Goal: Transaction & Acquisition: Purchase product/service

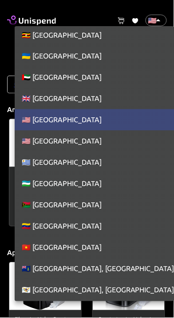
scroll to position [4880, 0]
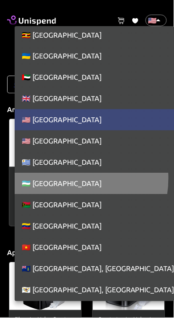
click at [59, 178] on li "🇺🇿 [GEOGRAPHIC_DATA]" at bounding box center [95, 183] width 160 height 21
click at [171, 243] on div at bounding box center [87, 159] width 174 height 318
type input "UZ"
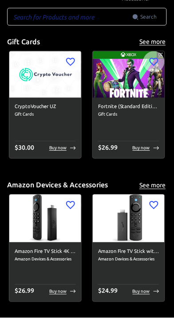
scroll to position [0, 0]
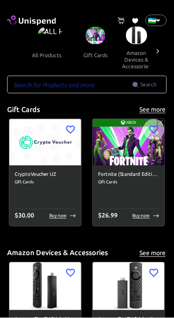
click at [37, 31] on span "all products" at bounding box center [50, 49] width 51 height 45
click at [157, 51] on icon at bounding box center [157, 51] width 9 height 9
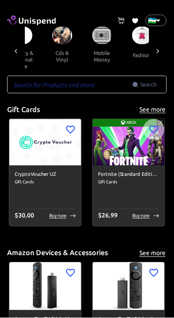
scroll to position [0, 1147]
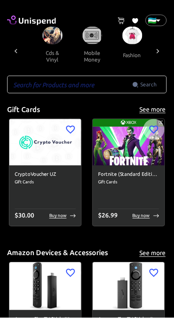
click at [122, 19] on icon at bounding box center [122, 20] width 8 height 7
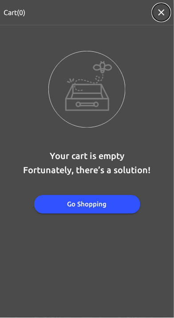
click at [161, 10] on icon "button" at bounding box center [161, 12] width 11 height 11
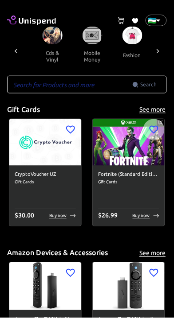
click at [20, 22] on icon at bounding box center [37, 22] width 37 height 8
click at [21, 24] on icon at bounding box center [31, 20] width 49 height 12
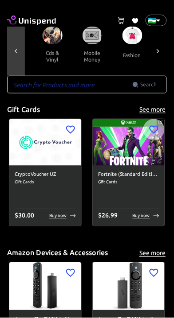
click at [18, 48] on icon at bounding box center [16, 51] width 9 height 9
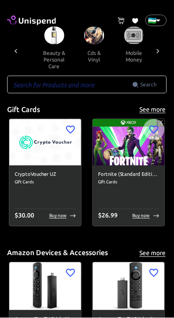
scroll to position [0, 1057]
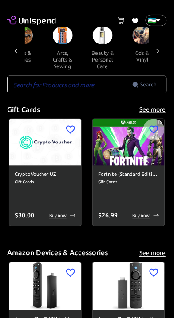
click at [14, 51] on icon at bounding box center [16, 51] width 9 height 9
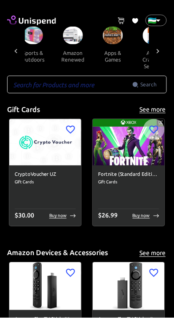
click at [11, 41] on div at bounding box center [16, 51] width 18 height 49
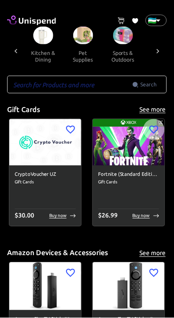
click at [14, 50] on icon at bounding box center [16, 51] width 9 height 9
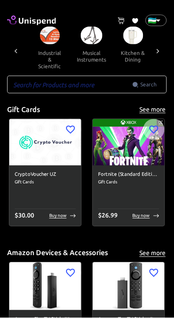
click at [12, 48] on icon at bounding box center [16, 51] width 9 height 9
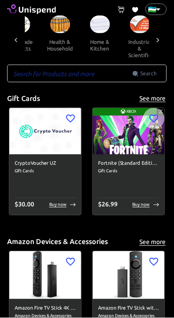
scroll to position [13, 0]
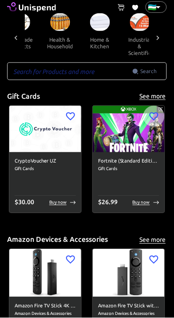
click at [15, 38] on icon at bounding box center [16, 38] width 9 height 9
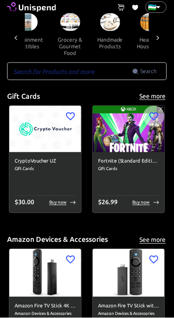
click at [11, 32] on div at bounding box center [16, 37] width 18 height 49
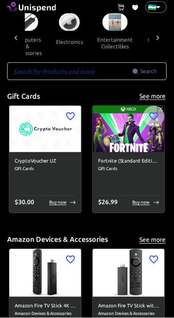
click at [12, 35] on icon at bounding box center [16, 38] width 9 height 9
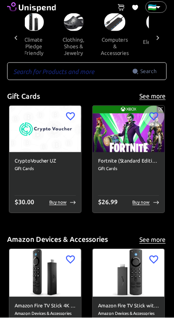
scroll to position [0, 428]
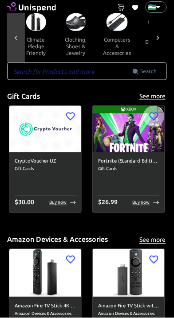
click at [10, 34] on div at bounding box center [16, 37] width 18 height 49
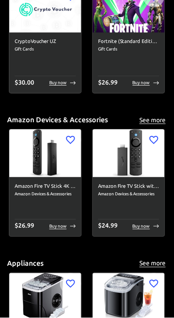
scroll to position [134, 0]
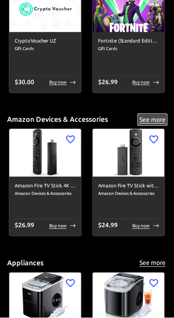
click at [146, 114] on button "See more" at bounding box center [152, 119] width 28 height 11
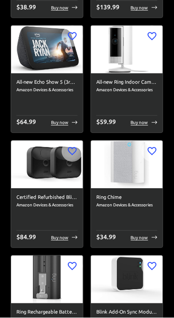
scroll to position [788, 0]
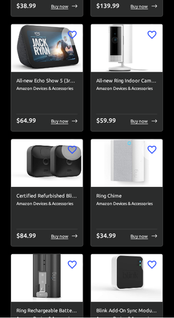
click at [30, 193] on h6 "Certified Refurbished Blink Outdoor - wireless, weather-resistant HD security c…" at bounding box center [46, 197] width 61 height 8
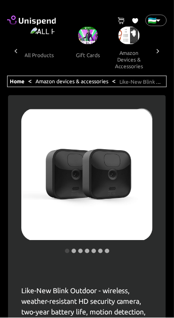
click at [16, 48] on icon at bounding box center [16, 51] width 9 height 9
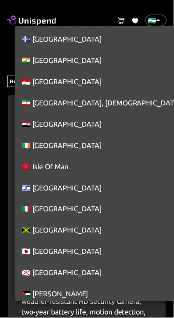
scroll to position [2101, 0]
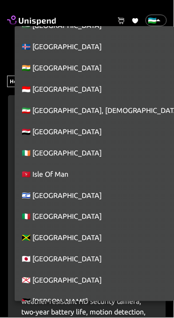
click at [156, 20] on div at bounding box center [87, 159] width 174 height 318
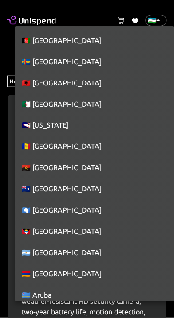
scroll to position [4899, 0]
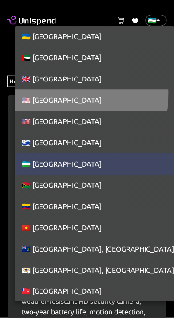
click at [29, 94] on li "🇺🇸 [GEOGRAPHIC_DATA]" at bounding box center [95, 100] width 160 height 21
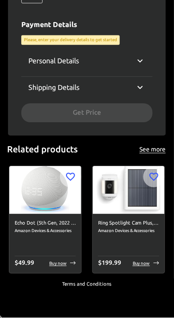
scroll to position [404, 0]
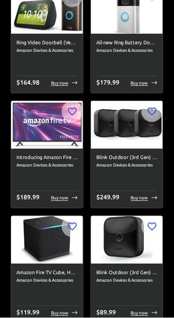
scroll to position [1397, 0]
